Goal: Book appointment/travel/reservation

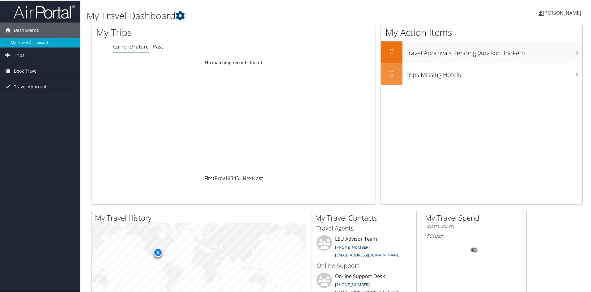
click at [28, 69] on span "Book Travel" at bounding box center [26, 70] width 24 height 15
click at [18, 70] on span "Book Travel" at bounding box center [26, 70] width 24 height 15
click at [34, 92] on link "Book/Manage Online Trips" at bounding box center [40, 92] width 80 height 9
click at [21, 91] on link "Book/Manage Online Trips" at bounding box center [40, 92] width 80 height 9
